Goal: Find specific page/section: Find specific page/section

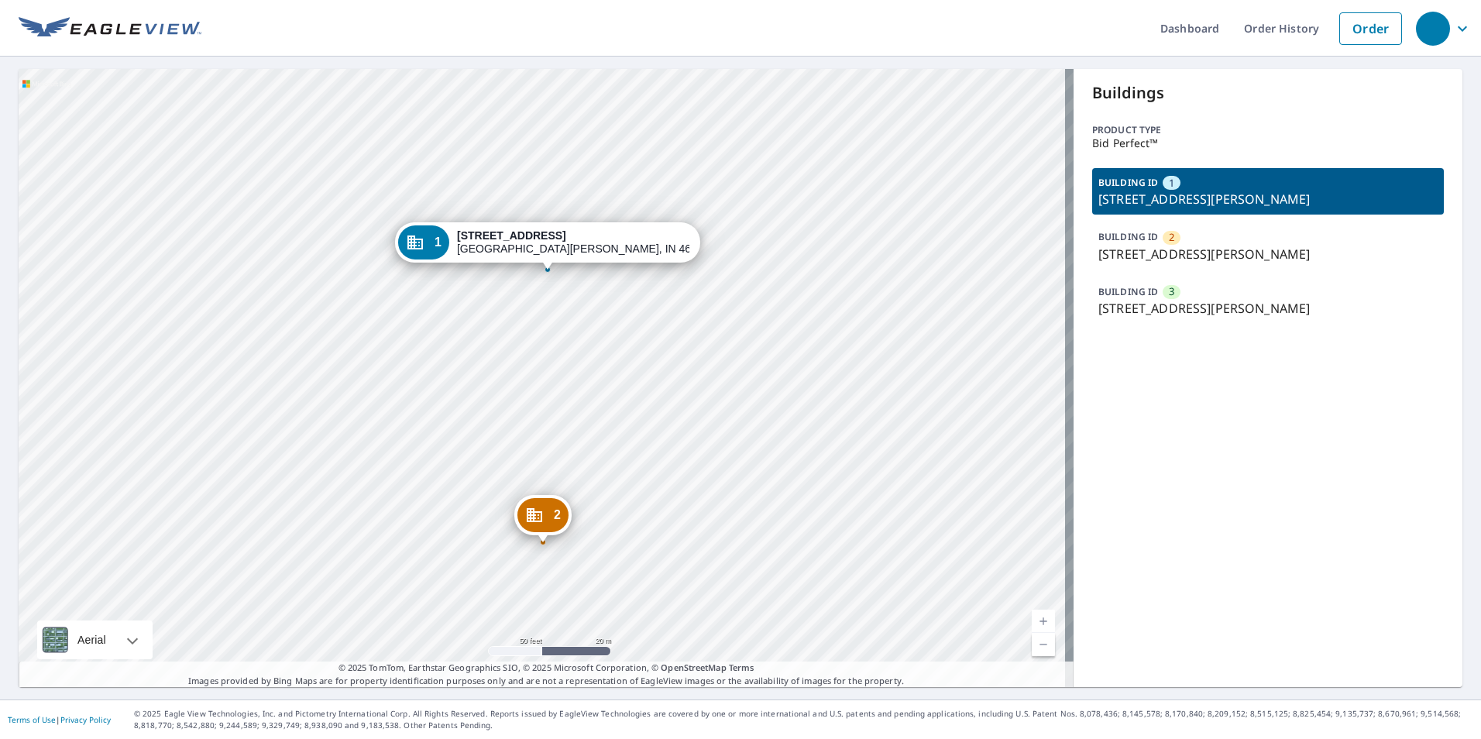
drag, startPoint x: 527, startPoint y: 404, endPoint x: 621, endPoint y: 316, distance: 128.8
click at [621, 316] on div "2 10136 Jefferson Way Fort Wayne, IN 46825 3 10083 Jefferson Way Fort Wayne, IN…" at bounding box center [546, 378] width 1055 height 618
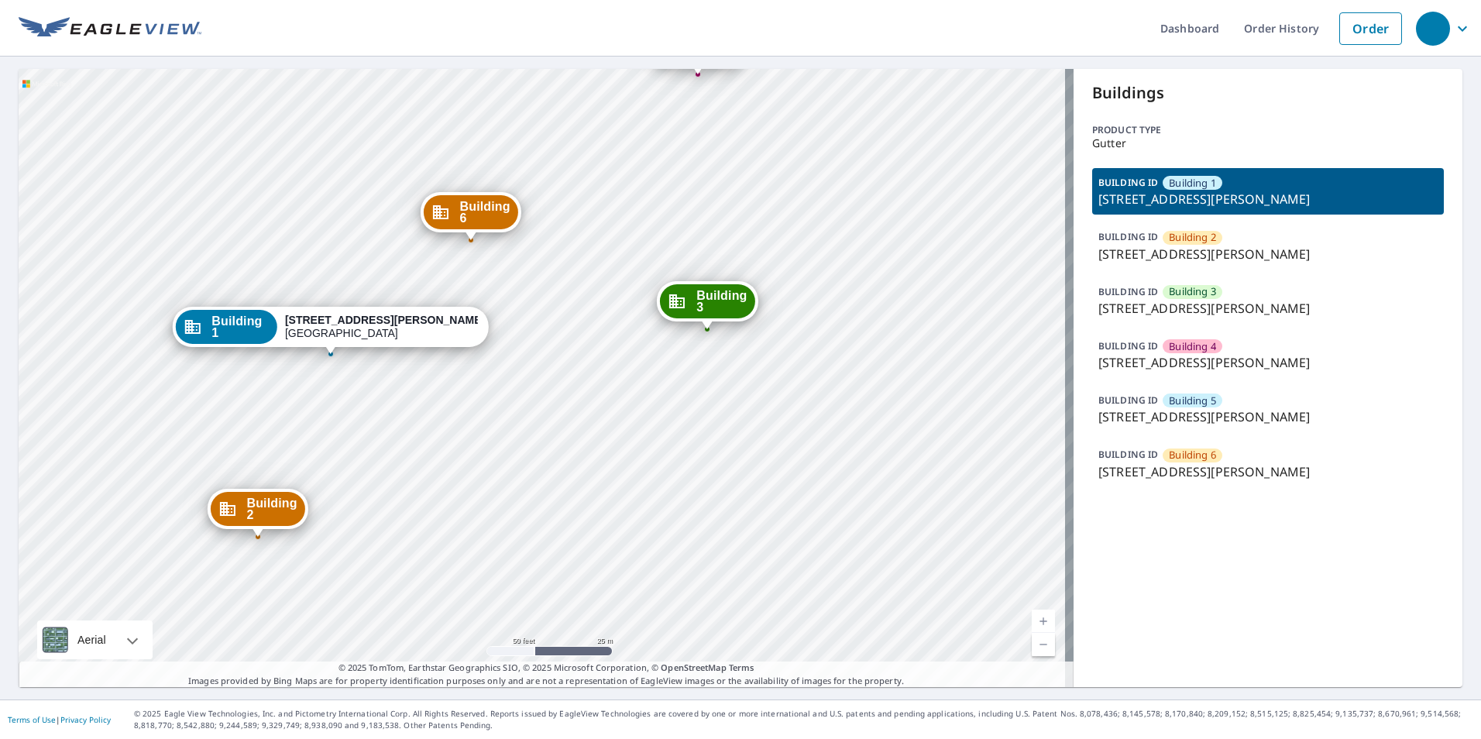
click at [563, 447] on div "Building 2 14 East Jones Avenue Statesboro, GA 30458 Building 3 14 East Jones A…" at bounding box center [546, 378] width 1055 height 618
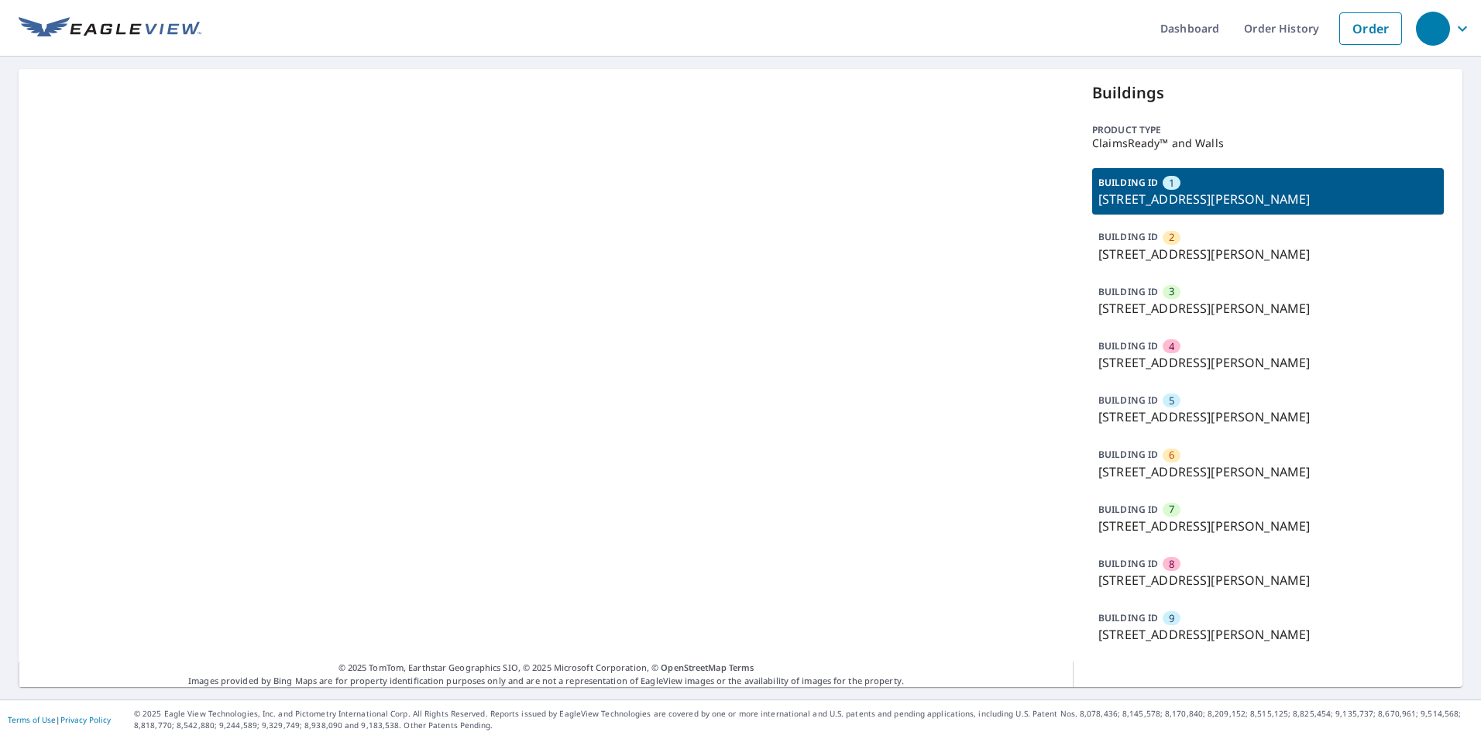
click at [1121, 626] on p "[STREET_ADDRESS][PERSON_NAME]" at bounding box center [1267, 634] width 339 height 19
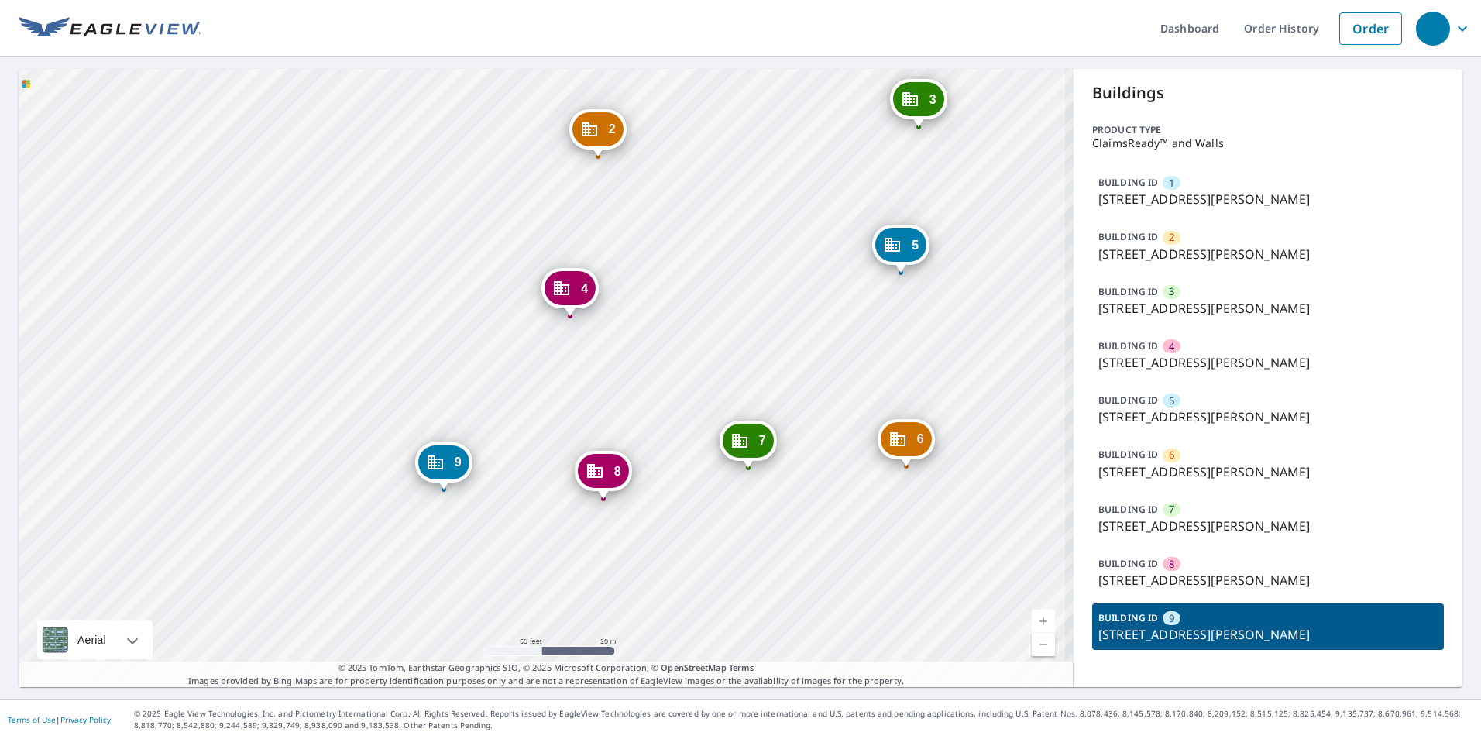
drag, startPoint x: 419, startPoint y: 536, endPoint x: 428, endPoint y: 534, distance: 9.6
click at [428, 534] on div "2 [STREET_ADDRESS][PERSON_NAME] 3 8622 [GEOGRAPHIC_DATA][PERSON_NAME] 4 [GEOGRA…" at bounding box center [546, 378] width 1055 height 618
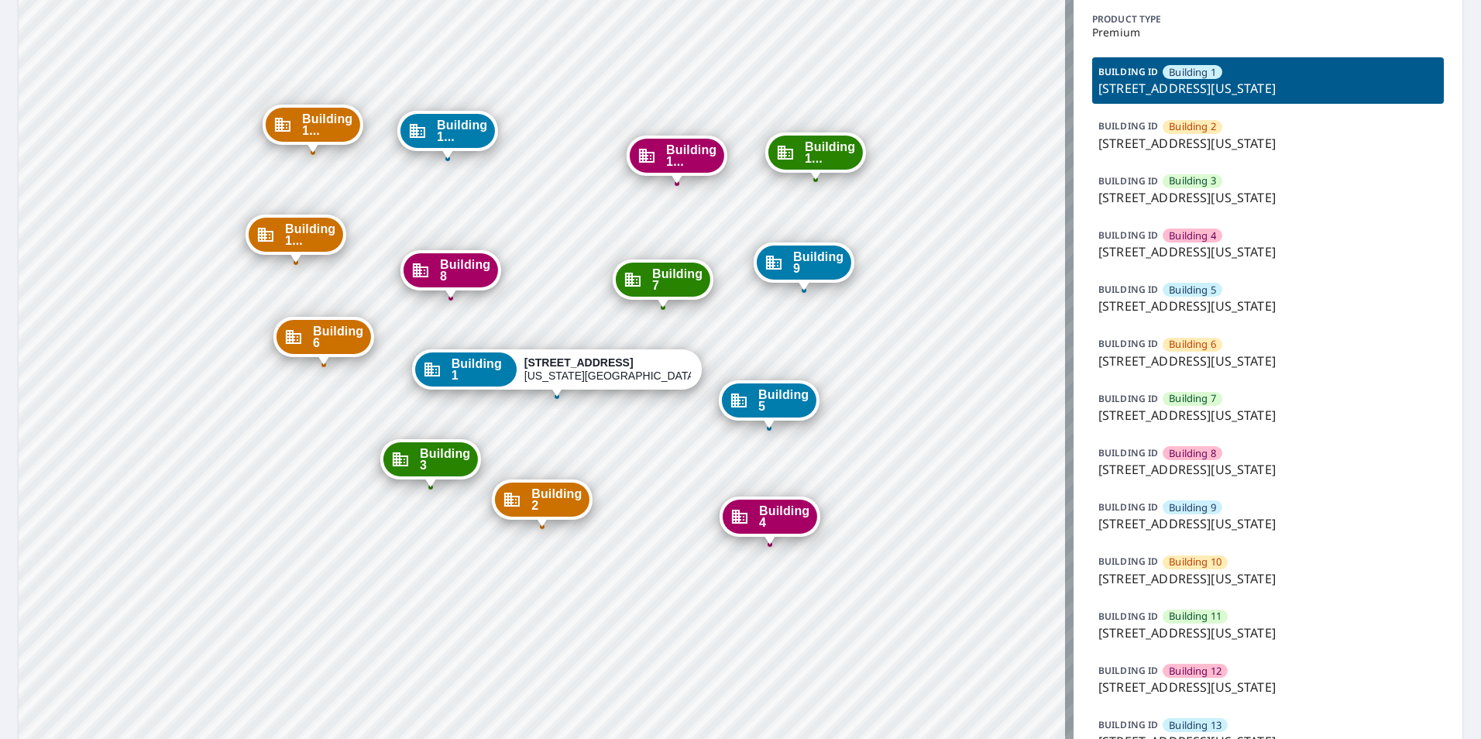
scroll to position [248, 0]
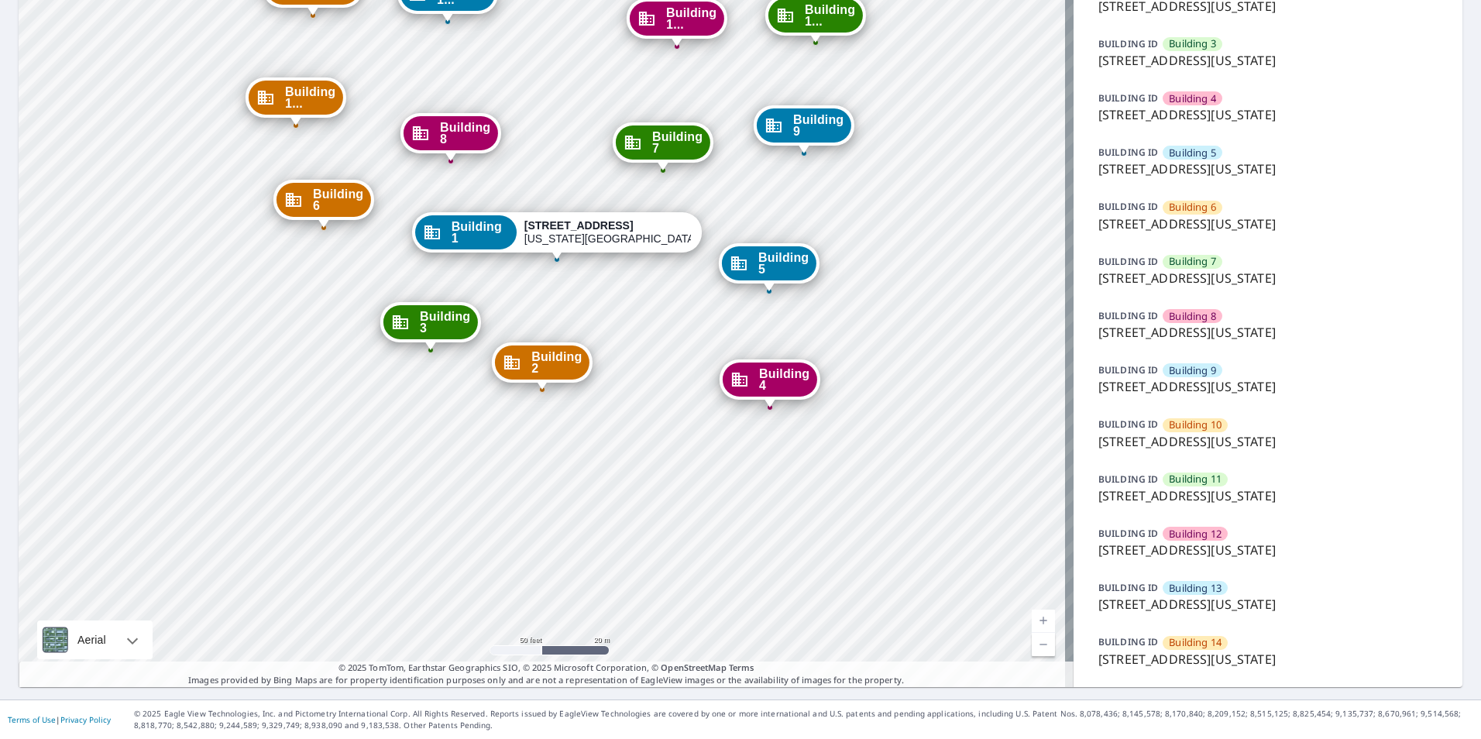
click at [1220, 609] on p "1315 e 89th st, Kansas City, MO, 64131" at bounding box center [1267, 604] width 339 height 19
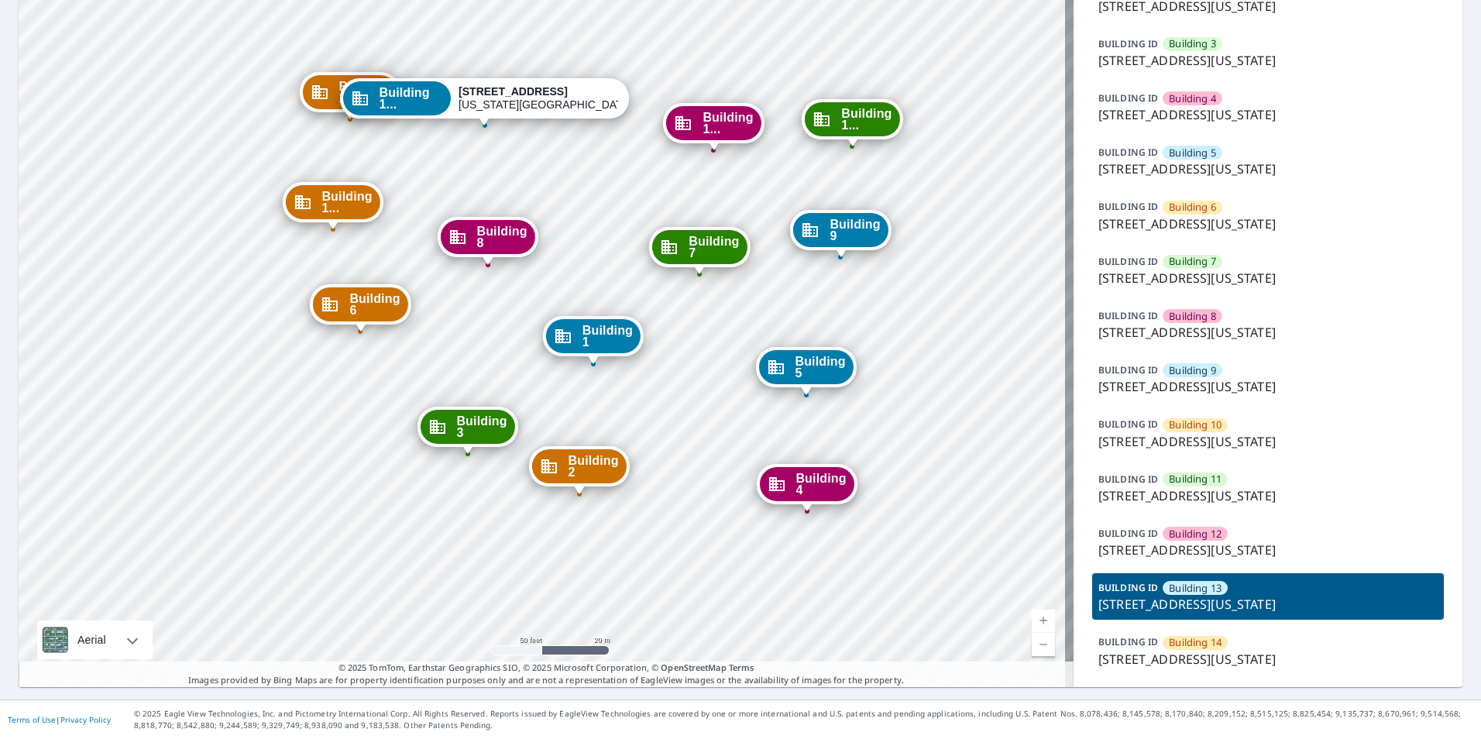
drag, startPoint x: 886, startPoint y: 497, endPoint x: 829, endPoint y: 372, distance: 138.0
click at [829, 372] on span "Building 5" at bounding box center [820, 367] width 50 height 23
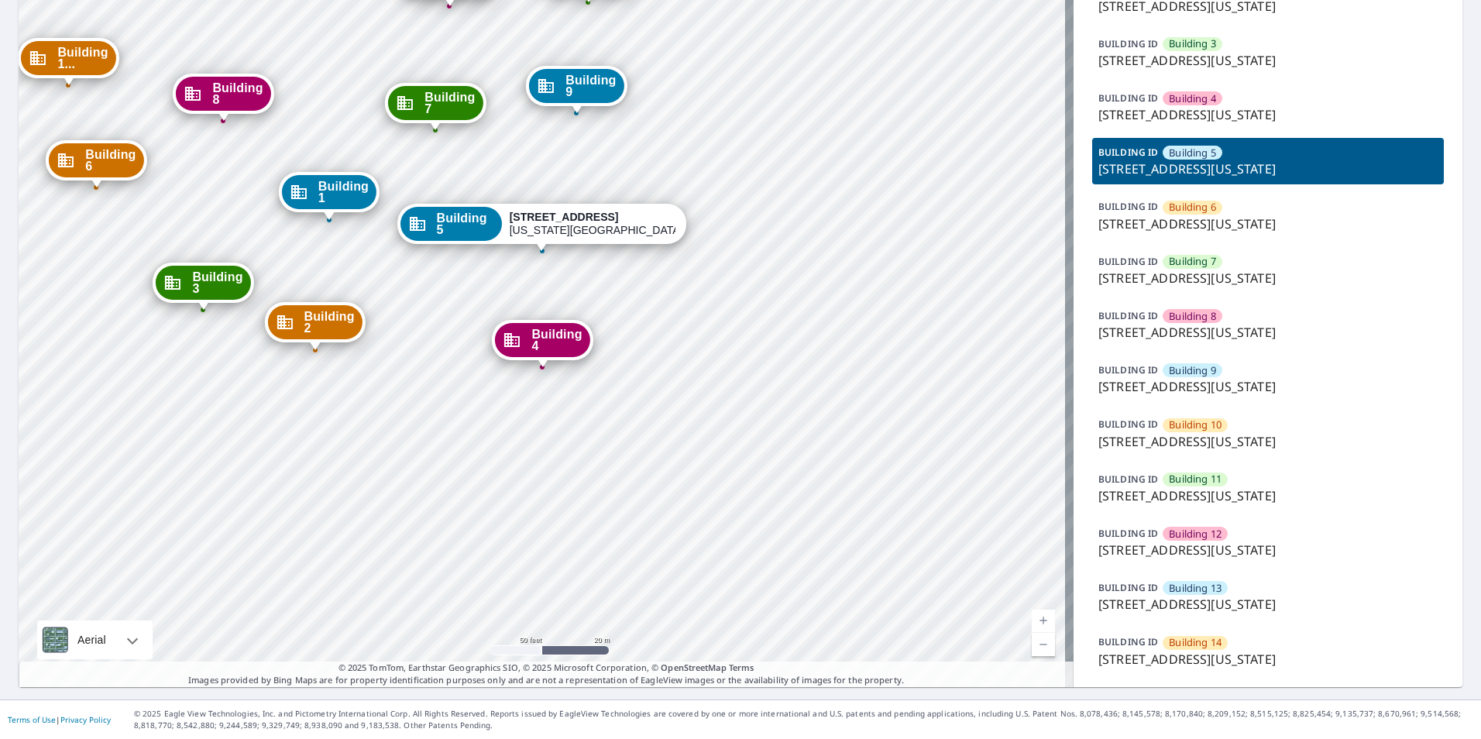
click at [1125, 594] on div "BUILDING ID Building 13 1315 e 89th st, Kansas City, MO, 64131" at bounding box center [1268, 596] width 352 height 46
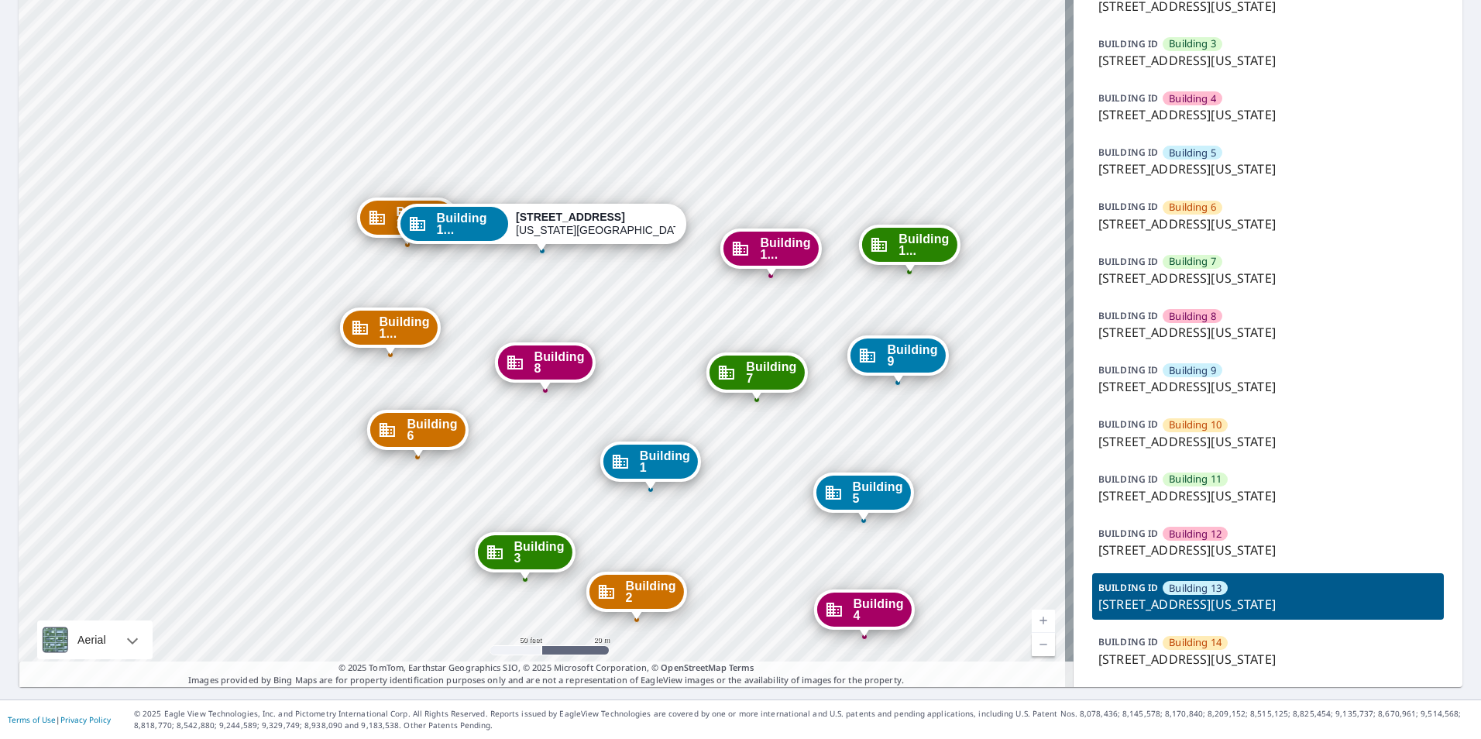
click at [1260, 603] on p "1315 e 89th st, Kansas City, MO, 64131" at bounding box center [1267, 604] width 339 height 19
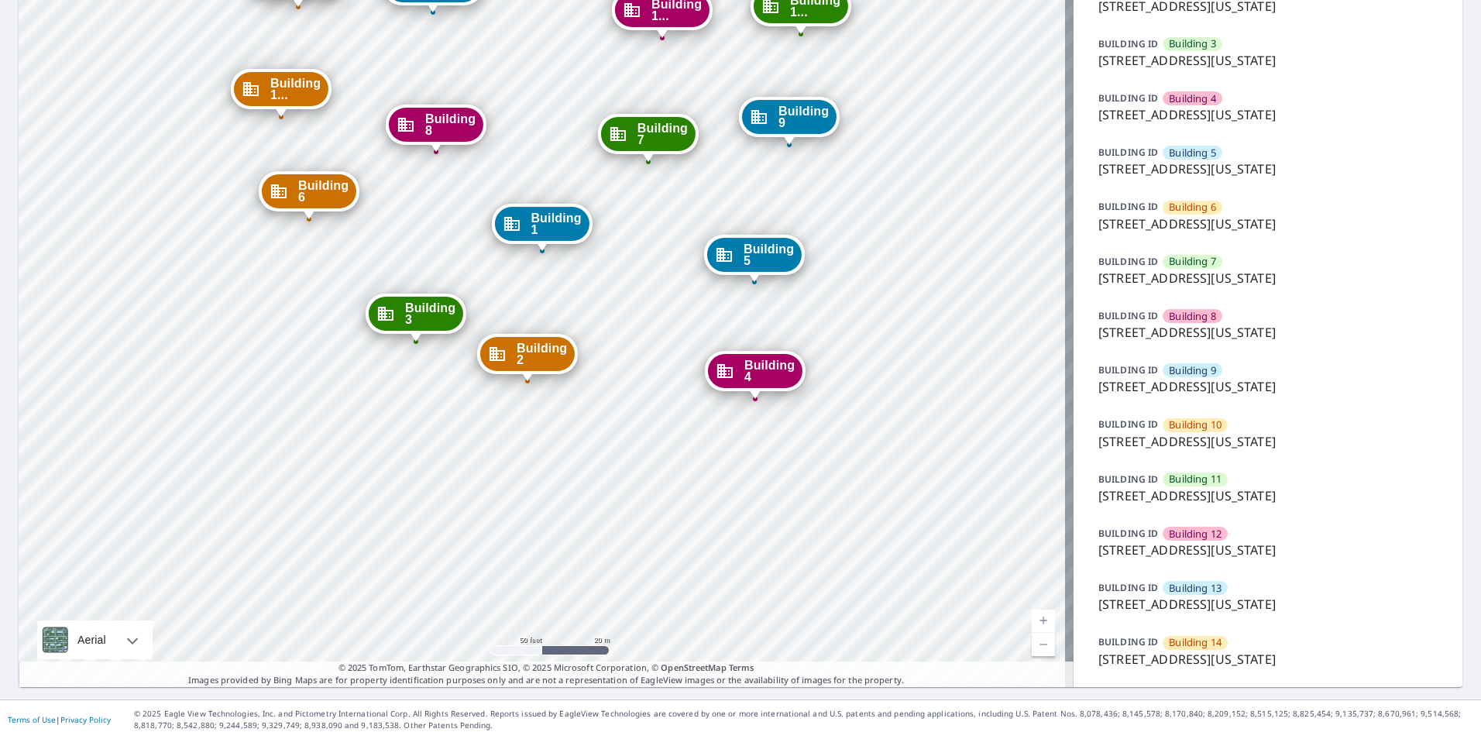
click at [1269, 603] on p "1315 e 89th st, Kansas City, MO, 64131" at bounding box center [1267, 604] width 339 height 19
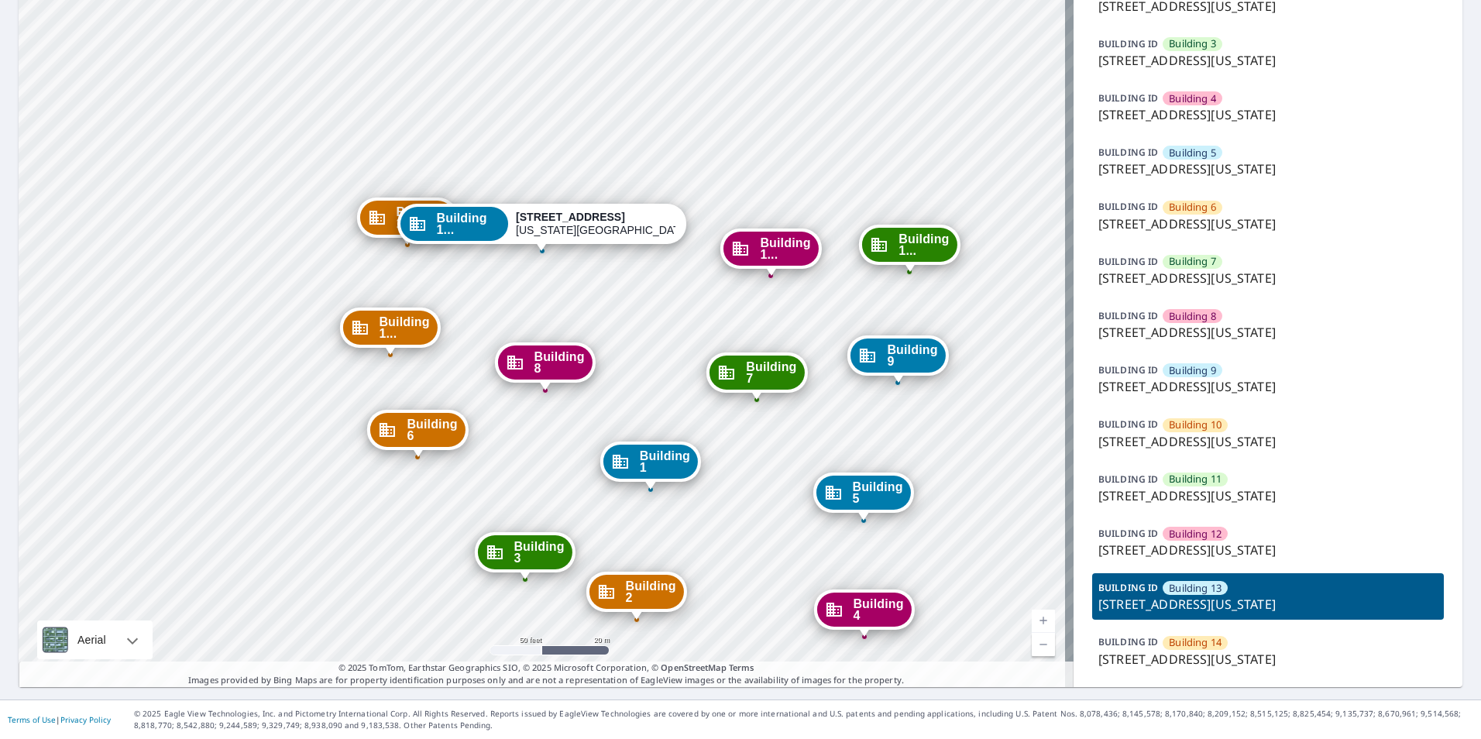
click at [1203, 389] on p "1315 e 89th st, Kansas City, MO, 64131" at bounding box center [1267, 386] width 339 height 19
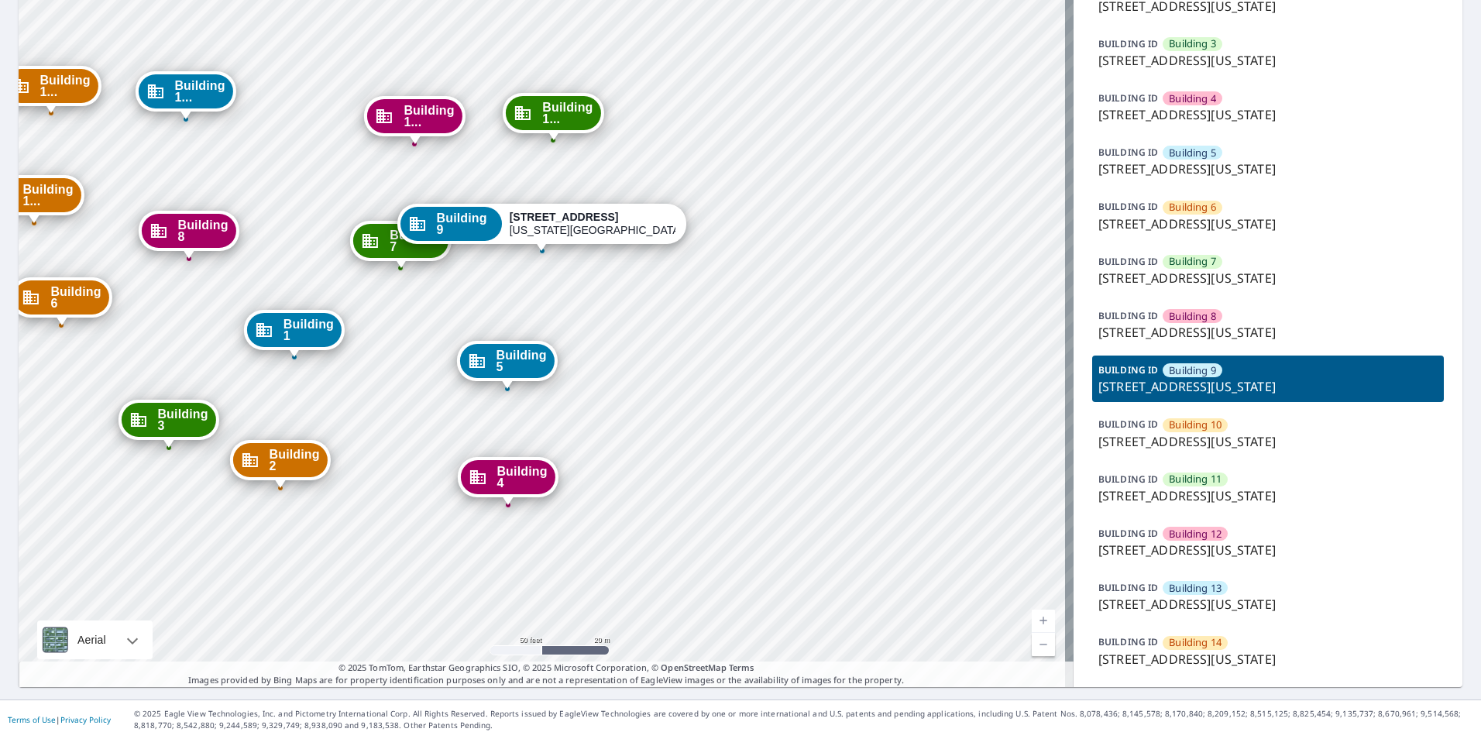
click at [1135, 539] on p "BUILDING ID" at bounding box center [1128, 533] width 60 height 13
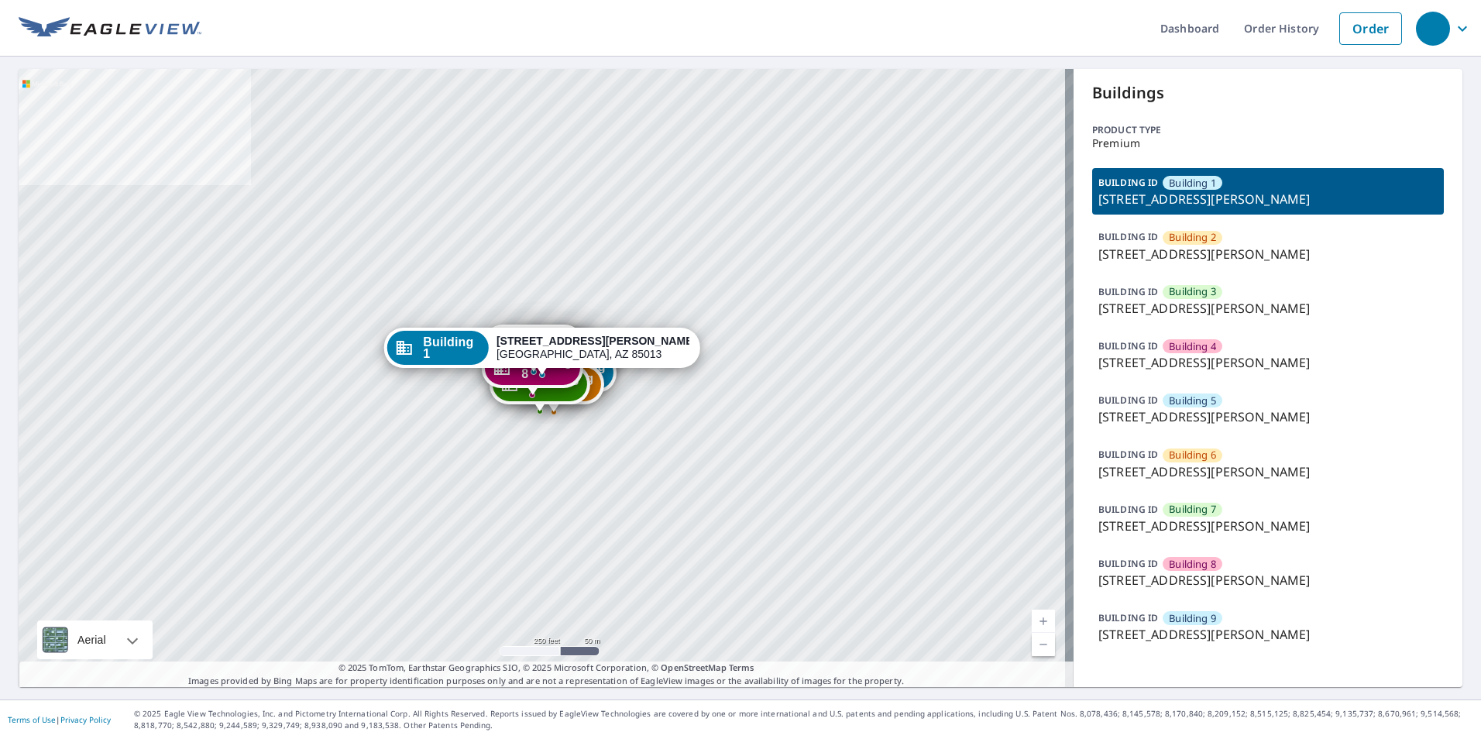
click at [1187, 582] on p "334 West Medlock Drive, Phoenix, AZ, 85013" at bounding box center [1267, 580] width 339 height 19
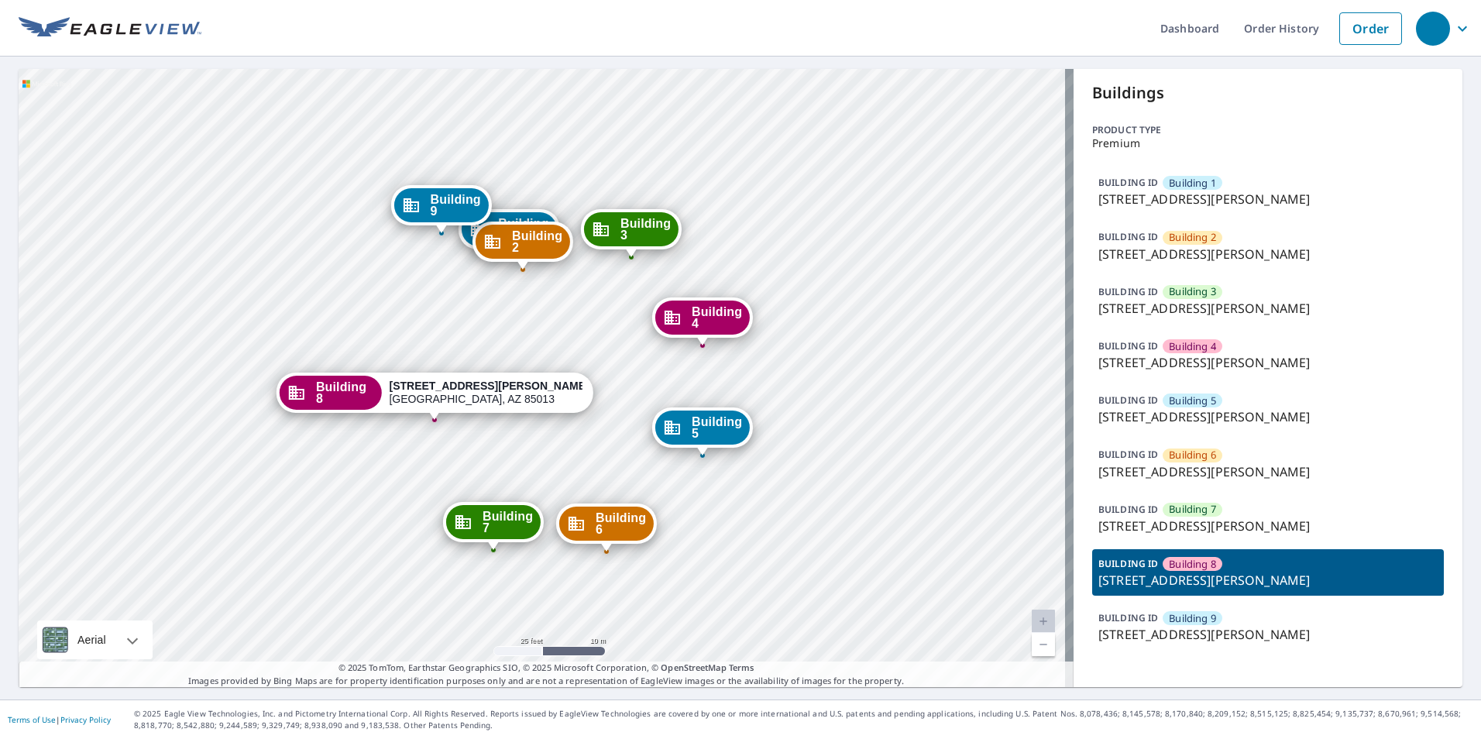
click at [1003, 36] on ul "Dashboard Order History Order" at bounding box center [805, 28] width 1208 height 57
